Goal: Information Seeking & Learning: Learn about a topic

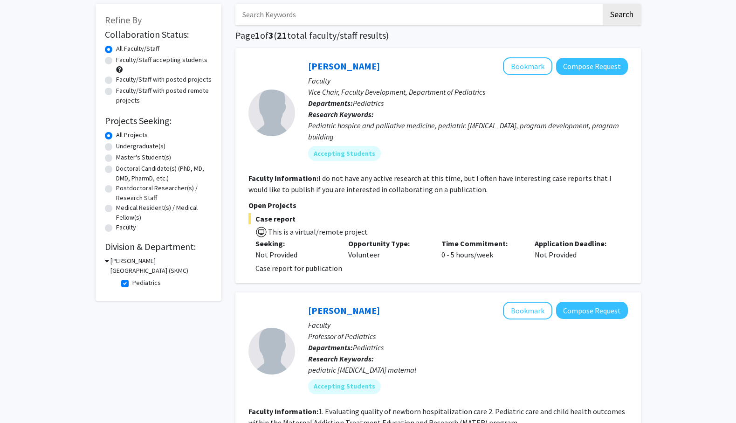
scroll to position [47, 0]
click at [412, 180] on fg-read-more "I do not have any active research at this time, but I often have interesting ca…" at bounding box center [429, 183] width 363 height 21
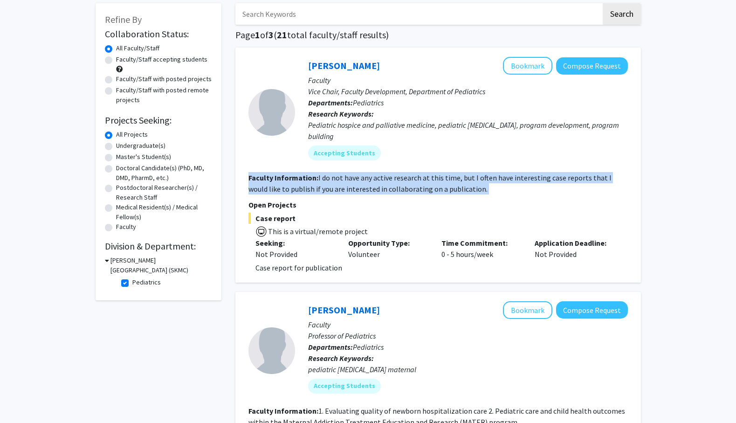
click at [412, 180] on fg-read-more "I do not have any active research at this time, but I often have interesting ca…" at bounding box center [429, 183] width 363 height 21
click at [414, 185] on fg-read-more "I do not have any active research at this time, but I often have interesting ca…" at bounding box center [429, 183] width 363 height 21
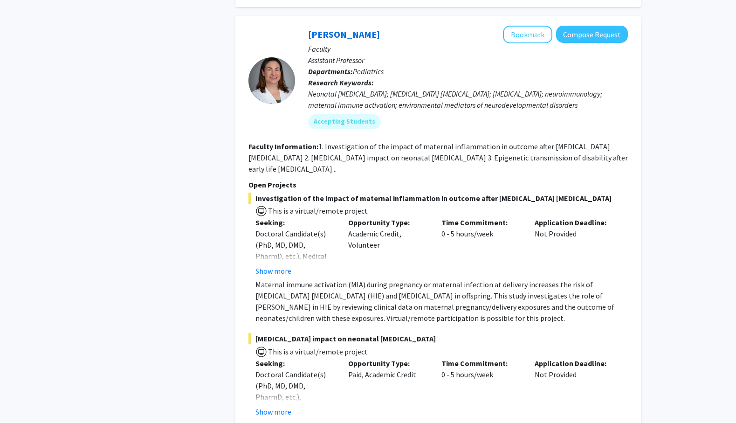
scroll to position [576, 0]
click at [268, 275] on div "Investigation of the impact of maternal inflammation in outcome after [MEDICAL_…" at bounding box center [437, 257] width 379 height 131
click at [268, 273] on button "Show more" at bounding box center [273, 269] width 36 height 11
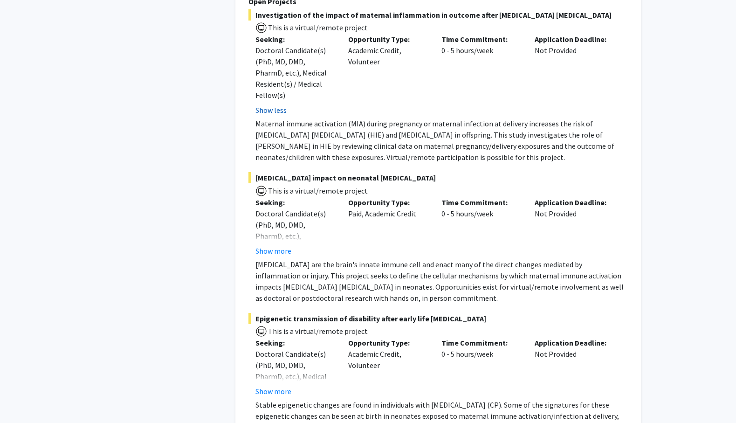
scroll to position [759, 0]
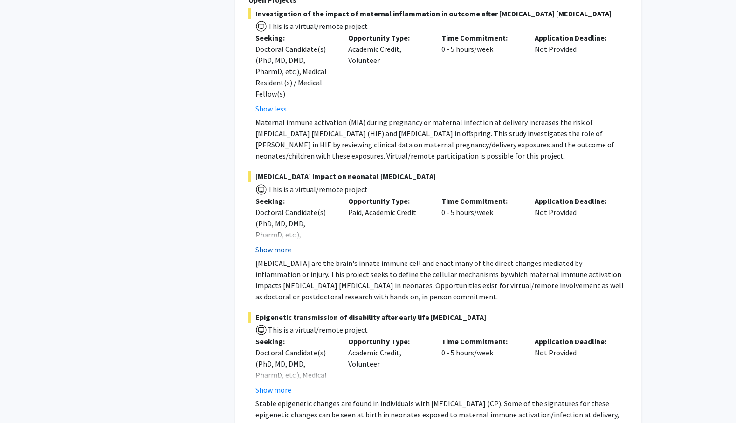
click at [278, 244] on button "Show more" at bounding box center [273, 249] width 36 height 11
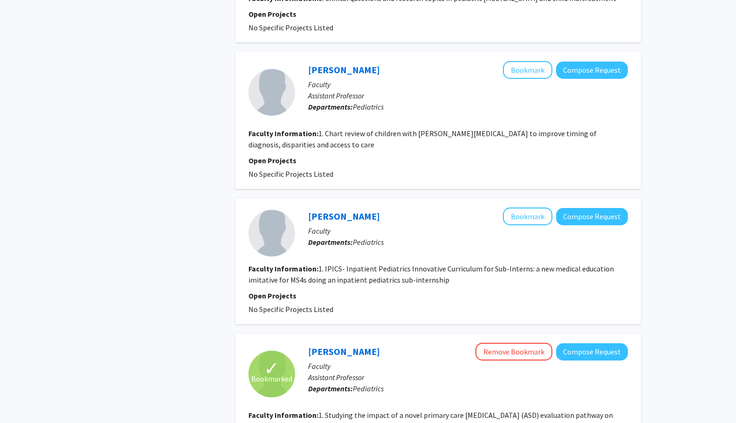
scroll to position [1964, 0]
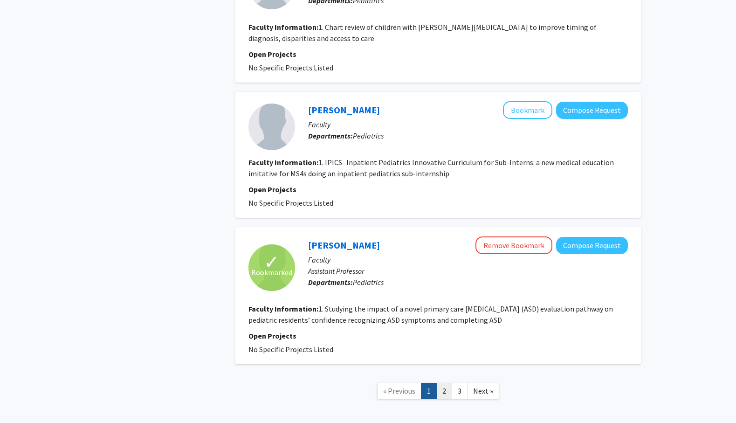
click at [445, 383] on link "2" at bounding box center [444, 391] width 16 height 16
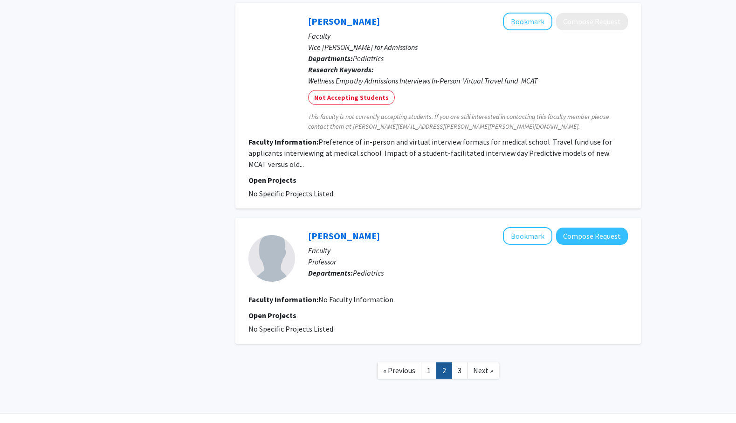
scroll to position [1173, 0]
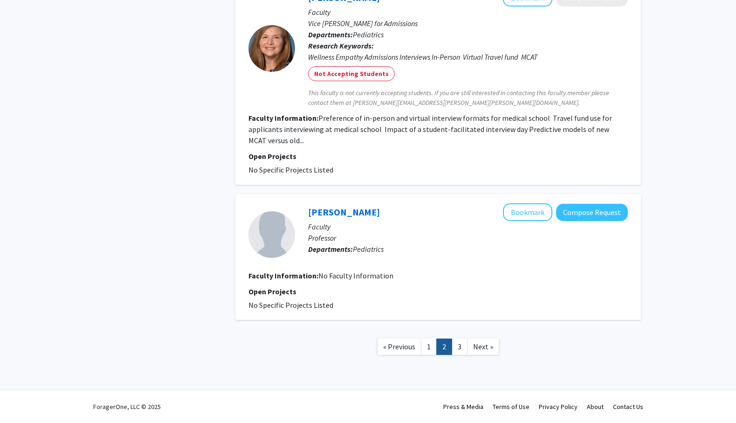
click at [445, 342] on link "2" at bounding box center [444, 346] width 16 height 16
click at [452, 342] on link "2" at bounding box center [444, 346] width 16 height 16
click at [458, 344] on link "3" at bounding box center [460, 346] width 16 height 16
